Goal: Communication & Community: Answer question/provide support

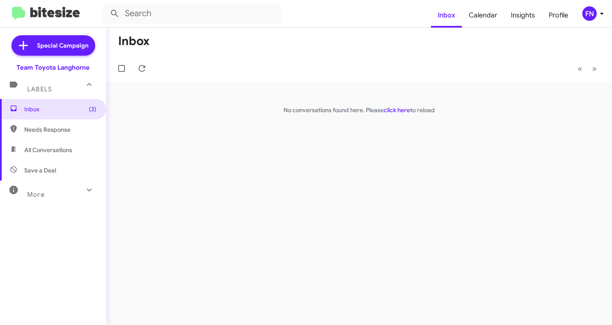
click at [65, 148] on span "All Conversations" at bounding box center [48, 150] width 48 height 8
type input "in:all-conversations"
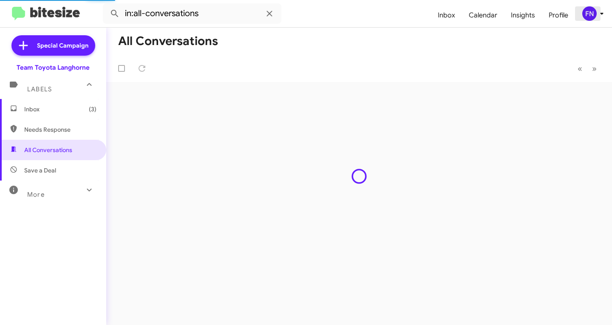
click at [591, 14] on div "FN" at bounding box center [589, 13] width 14 height 14
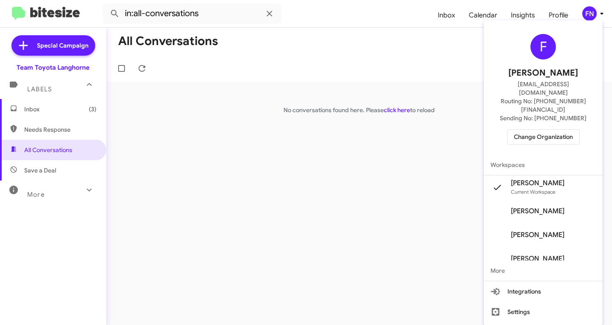
click at [542, 130] on span "Change Organization" at bounding box center [542, 137] width 59 height 14
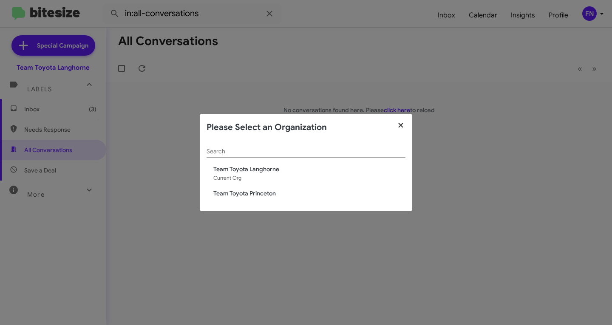
click at [400, 122] on icon "button" at bounding box center [401, 125] width 10 height 8
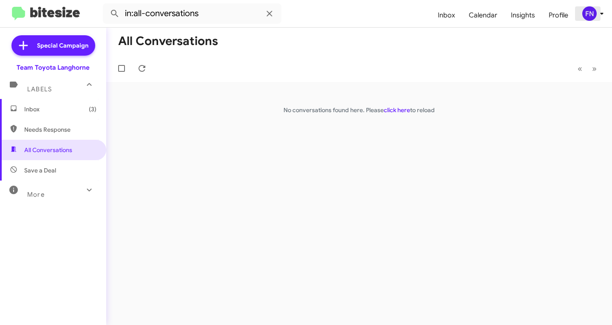
click at [592, 16] on div "FN" at bounding box center [589, 13] width 14 height 14
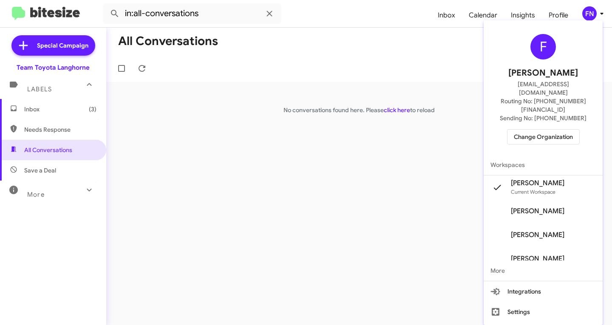
click at [562, 199] on span "Felicia Nazario's" at bounding box center [542, 211] width 119 height 24
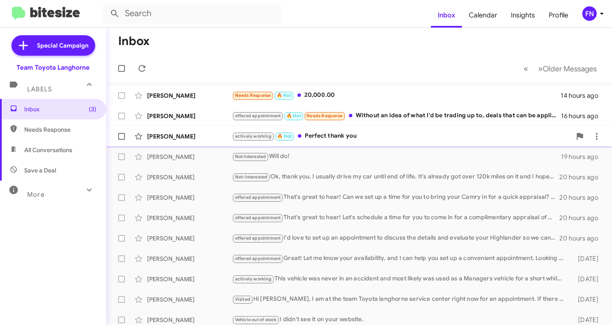
click at [178, 137] on div "[PERSON_NAME]" at bounding box center [189, 136] width 85 height 8
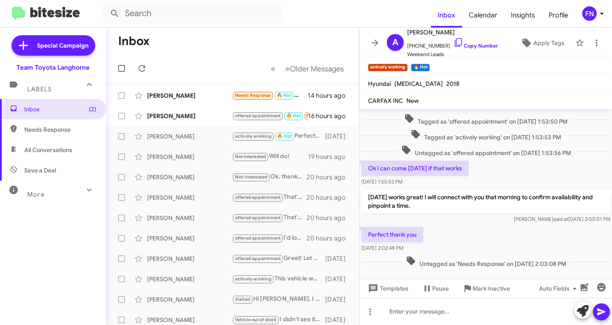
scroll to position [136, 0]
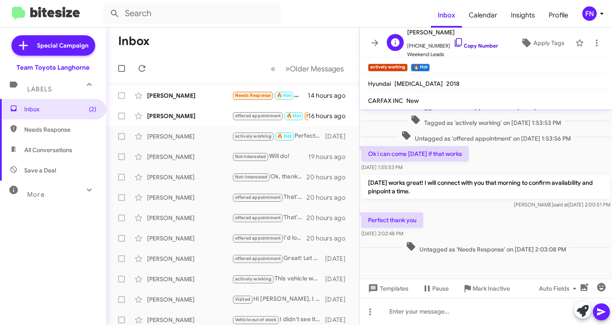
click at [470, 44] on link "Copy Number" at bounding box center [475, 45] width 45 height 6
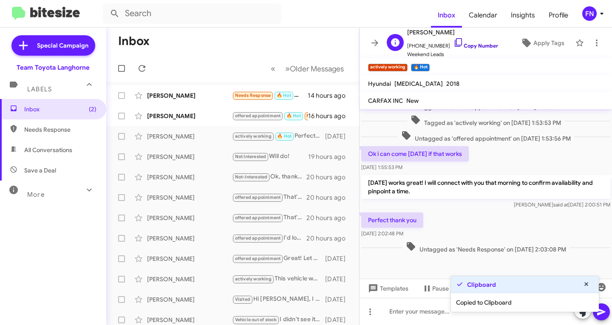
click at [470, 44] on link "Copy Number" at bounding box center [475, 45] width 45 height 6
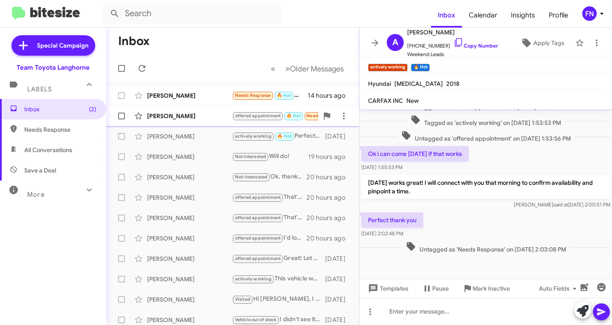
click at [173, 120] on div "[PERSON_NAME]" at bounding box center [189, 116] width 85 height 8
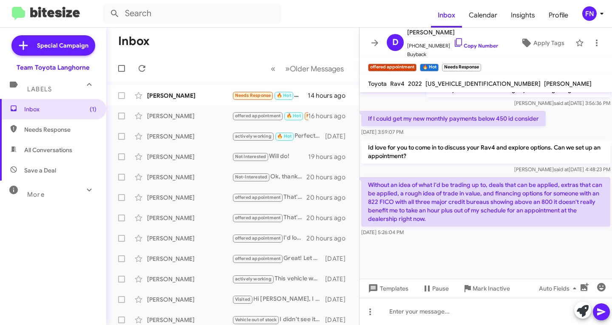
scroll to position [729, 0]
click at [480, 64] on span "×" at bounding box center [479, 63] width 7 height 10
click at [197, 101] on div "[PERSON_NAME] Needs Response 🔥 Hot 20,000.00 14 hours ago" at bounding box center [232, 95] width 239 height 17
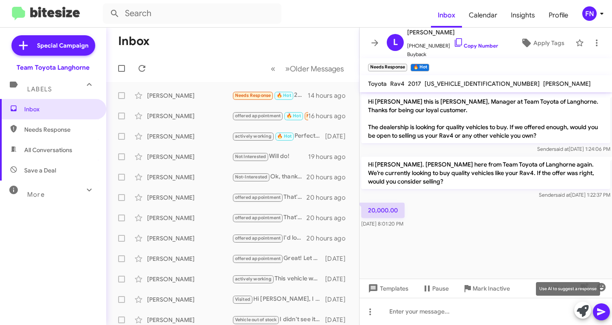
click at [587, 309] on icon at bounding box center [582, 311] width 12 height 12
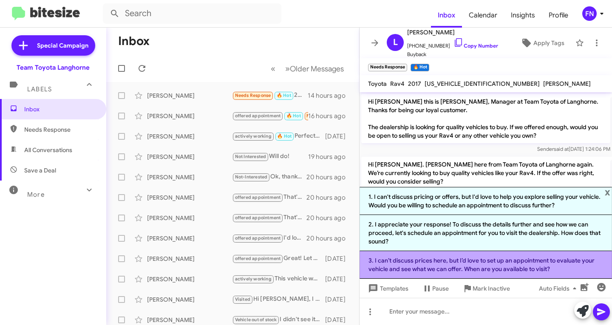
click at [450, 266] on li "3. I can’t discuss prices here, but I’d love to set up an appointment to evalua…" at bounding box center [485, 265] width 252 height 28
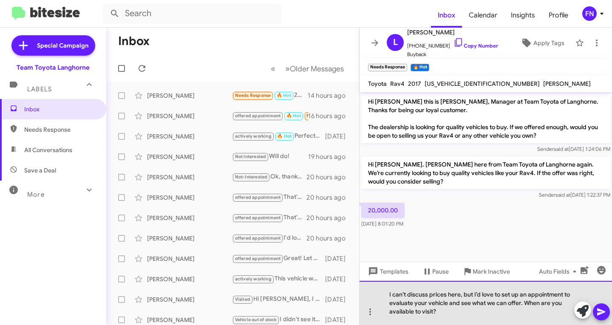
drag, startPoint x: 483, startPoint y: 312, endPoint x: 475, endPoint y: 307, distance: 9.8
click at [483, 313] on div "I can’t discuss prices here, but I’d love to set up an appointment to evaluate …" at bounding box center [485, 303] width 252 height 44
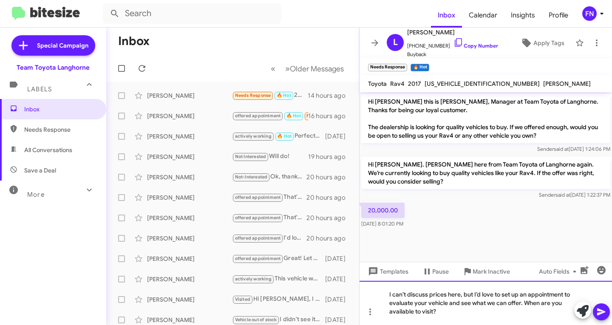
click at [473, 294] on div "I can’t discuss prices here, but I’d love to set up an appointment to evaluate …" at bounding box center [485, 303] width 252 height 44
drag, startPoint x: 474, startPoint y: 296, endPoint x: 367, endPoint y: 293, distance: 107.0
click at [367, 293] on body "Inbox Calendar Insights Profile FN Special Campaign Team Toyota Langhorne Label…" at bounding box center [306, 162] width 612 height 325
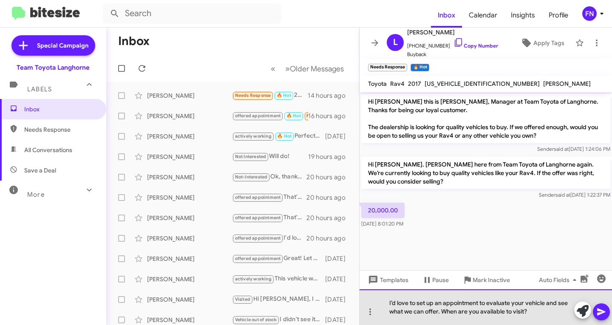
click at [538, 311] on div "I’d love to set up an appointment to evaluate your vehicle and see what we can …" at bounding box center [485, 307] width 252 height 36
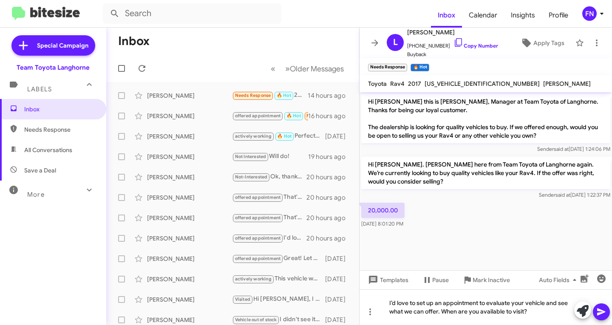
click at [599, 309] on icon at bounding box center [601, 311] width 8 height 7
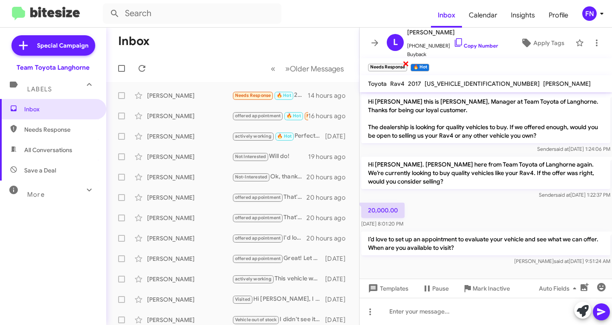
click at [406, 63] on span "×" at bounding box center [405, 63] width 7 height 10
click at [533, 42] on span "Apply Tags" at bounding box center [548, 42] width 31 height 15
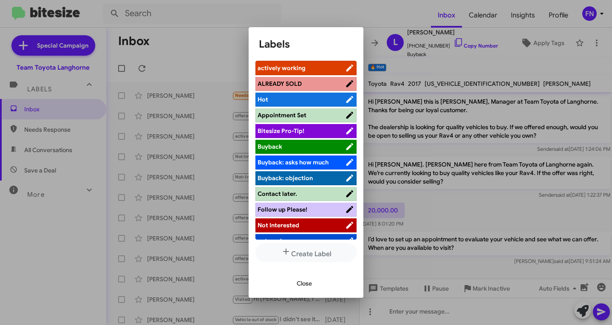
scroll to position [120, 0]
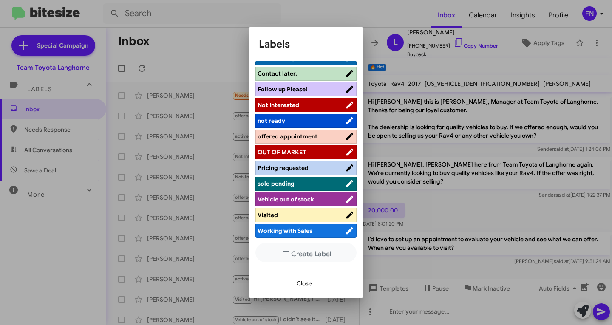
click at [315, 139] on span "offered appointment" at bounding box center [287, 136] width 60 height 8
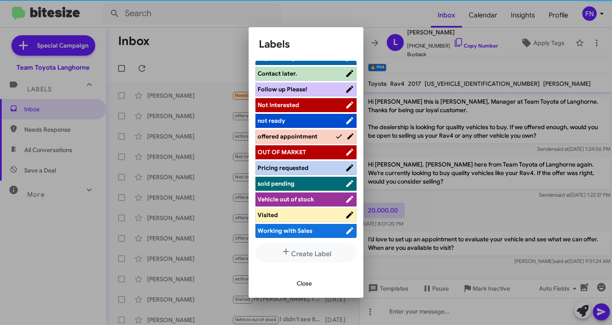
click at [305, 280] on span "Close" at bounding box center [303, 283] width 15 height 15
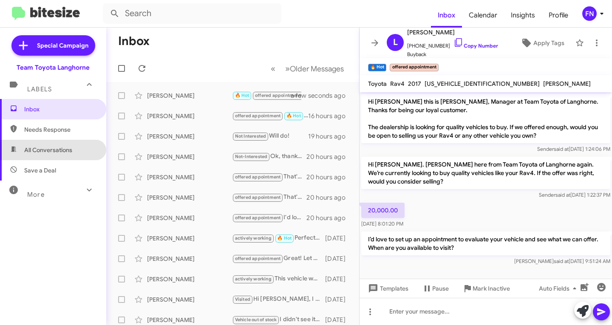
click at [60, 150] on span "All Conversations" at bounding box center [48, 150] width 48 height 8
type input "in:all-conversations"
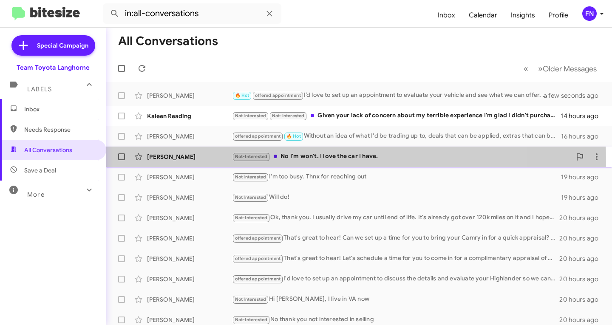
click at [189, 162] on div "[PERSON_NAME] Not-Interested No I'm won't. I love the car I have. 17 hours ago" at bounding box center [359, 156] width 492 height 17
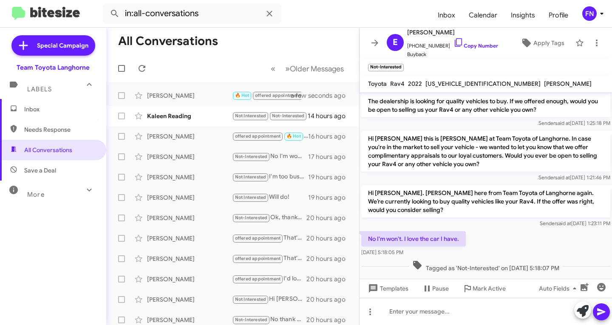
scroll to position [32, 0]
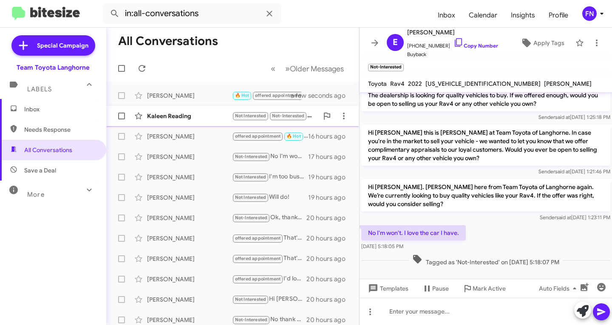
click at [177, 115] on div "Kaleen Reading" at bounding box center [189, 116] width 85 height 8
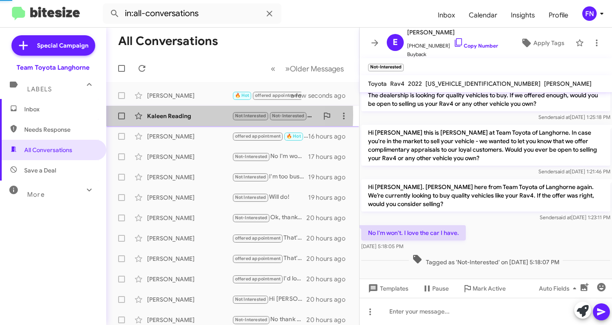
scroll to position [158, 0]
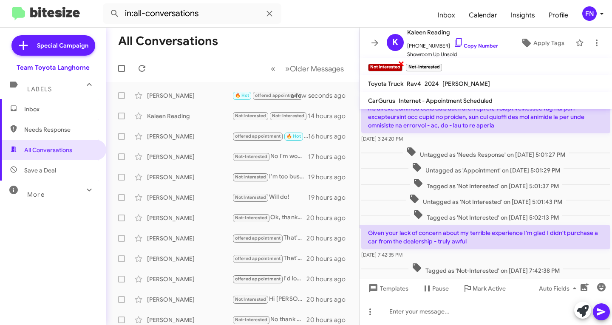
click at [400, 65] on span "×" at bounding box center [400, 63] width 7 height 10
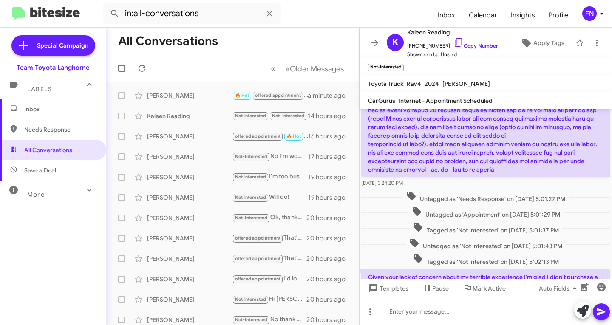
scroll to position [175, 0]
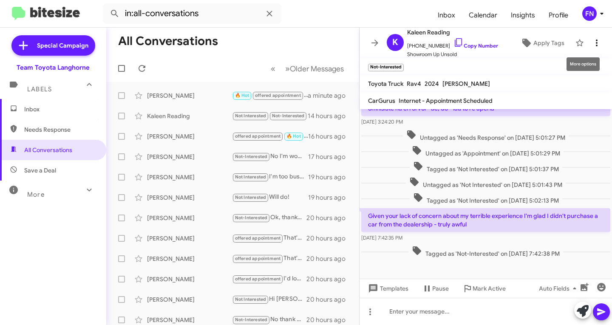
click at [595, 43] on icon at bounding box center [596, 42] width 2 height 7
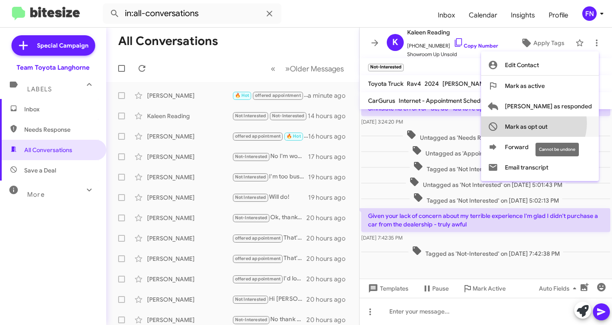
click at [547, 123] on span "Mark as opt out" at bounding box center [525, 126] width 42 height 20
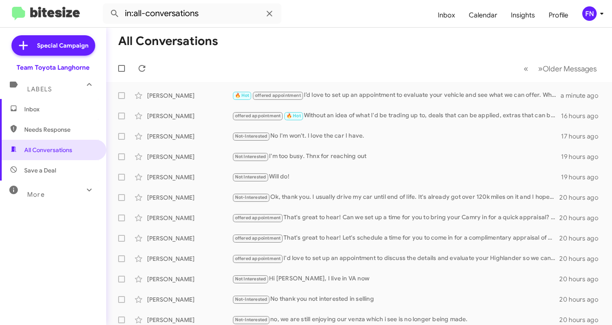
click at [53, 113] on span "Inbox" at bounding box center [60, 109] width 72 height 8
